Goal: Information Seeking & Learning: Get advice/opinions

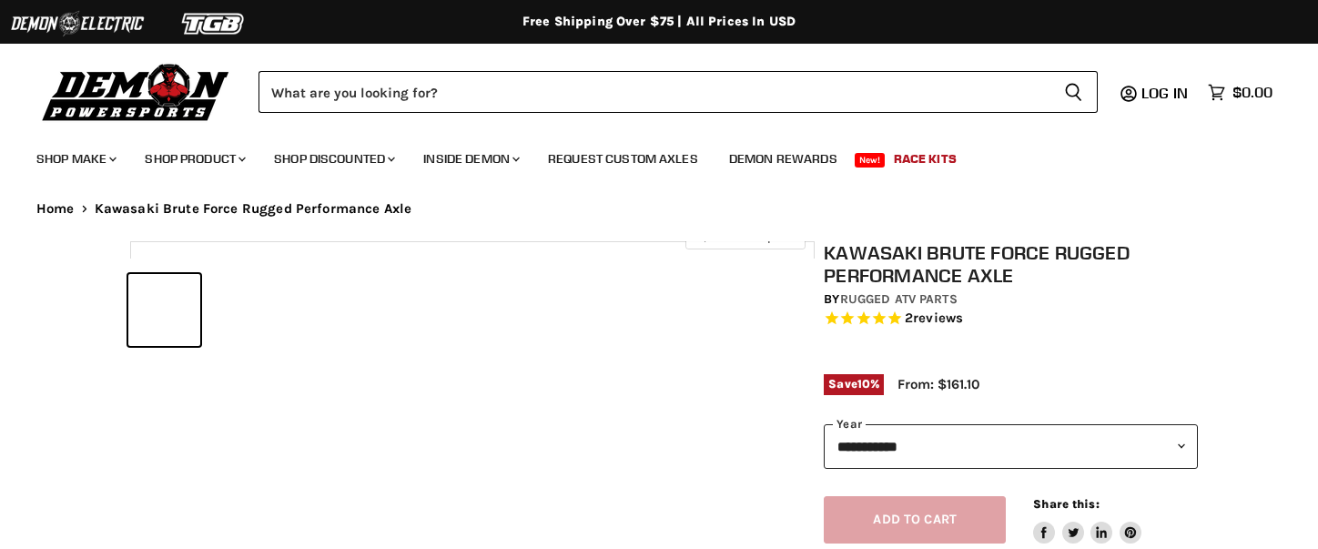
select select "******"
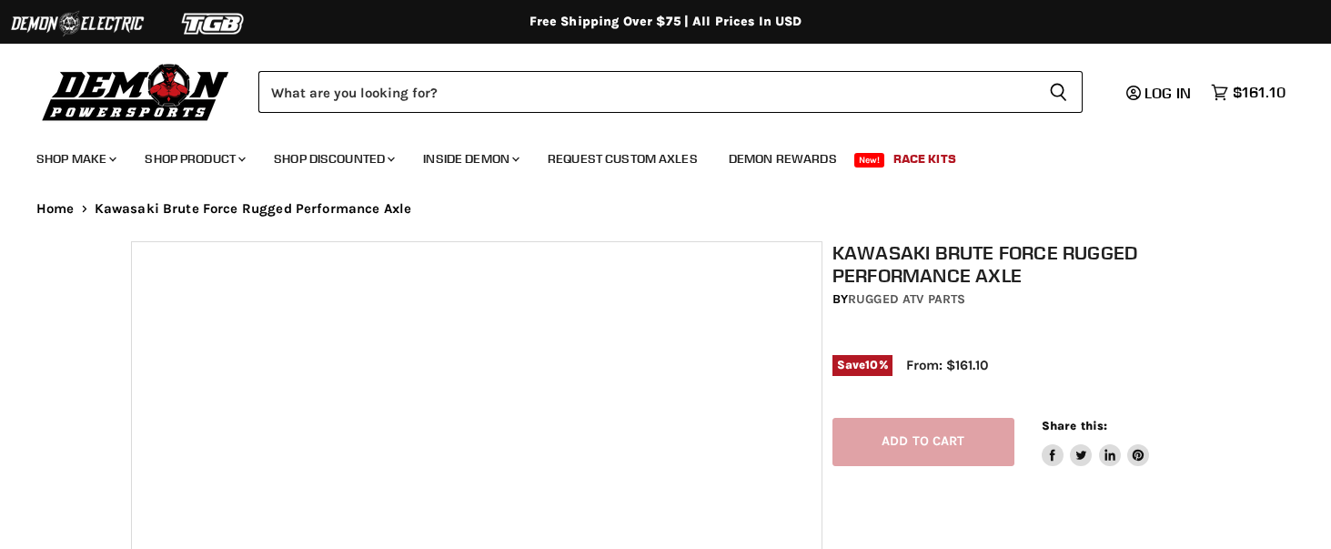
select select "******"
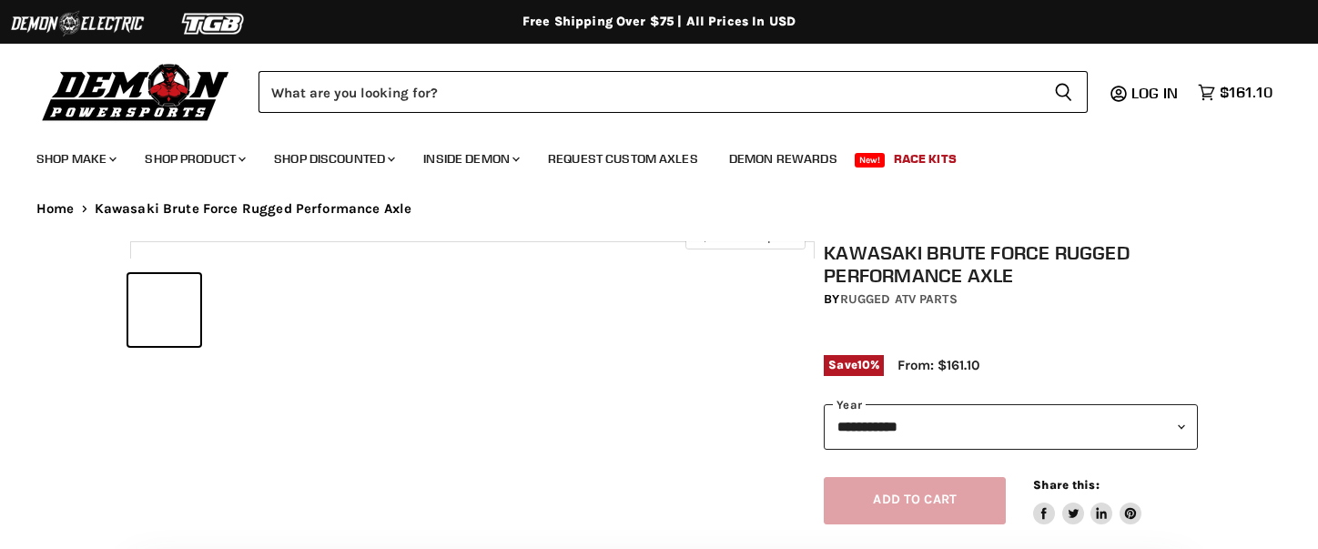
select select "******"
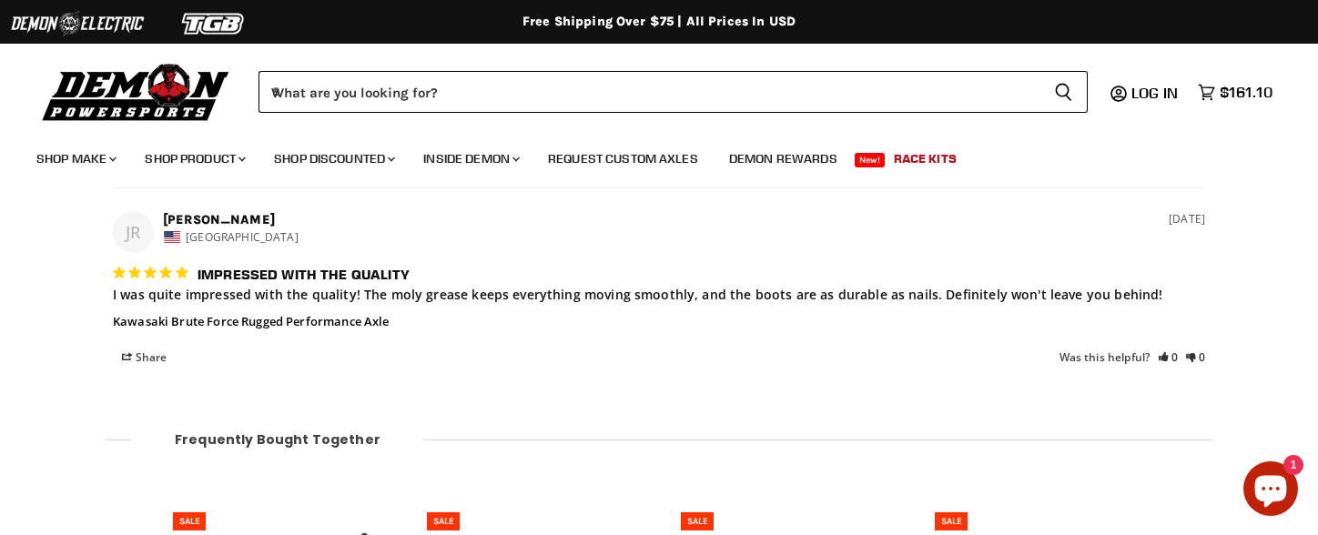
scroll to position [1646, 0]
